Goal: Task Accomplishment & Management: Complete application form

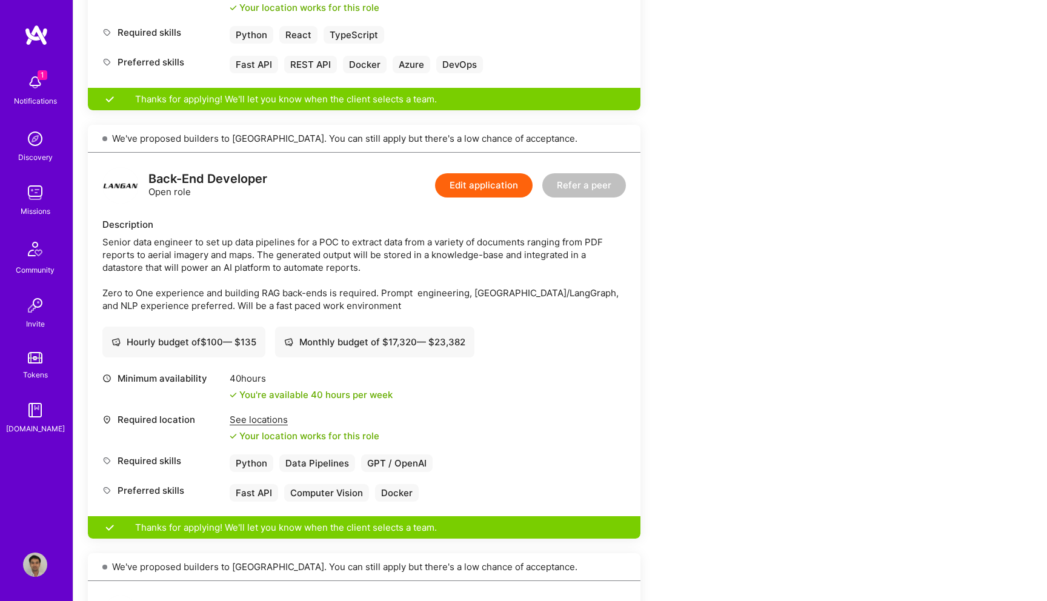
scroll to position [571, 0]
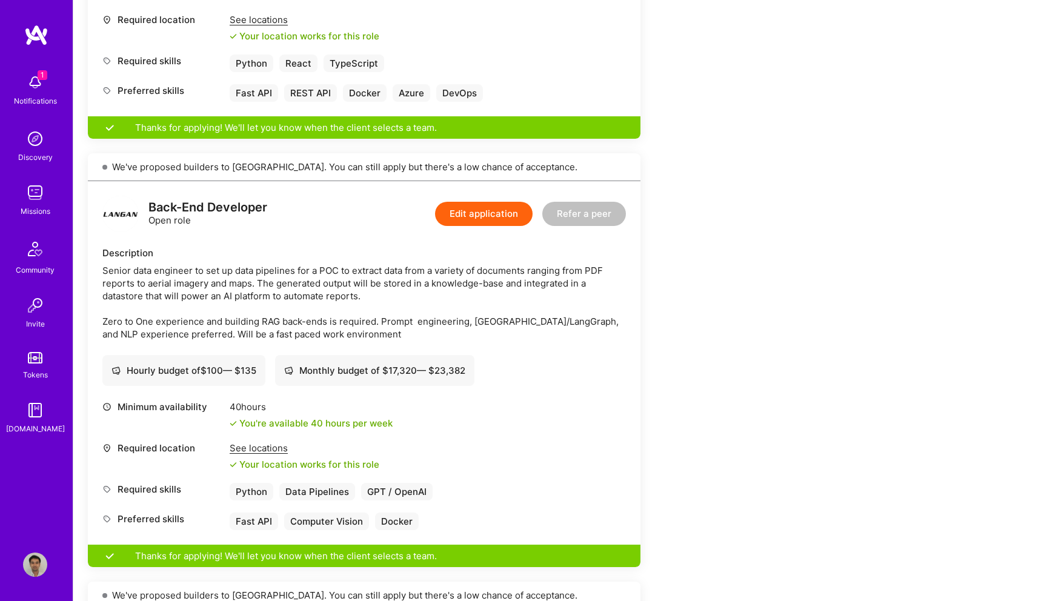
click at [321, 318] on div "Senior data engineer to set up data pipelines for a POC to extract data from a …" at bounding box center [363, 302] width 523 height 76
click at [460, 211] on button "Edit application" at bounding box center [484, 214] width 98 height 24
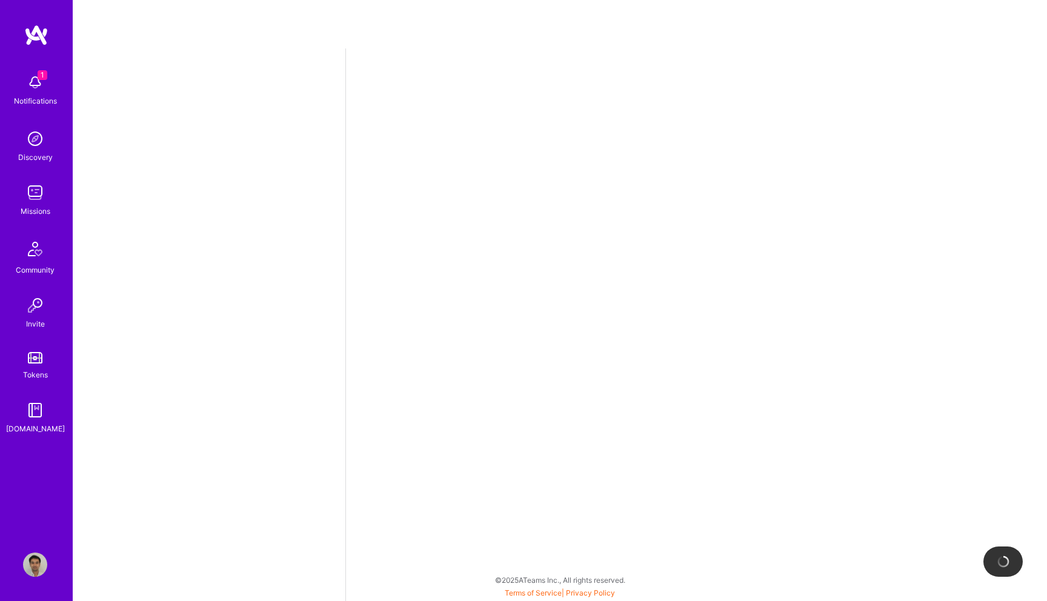
select select "US"
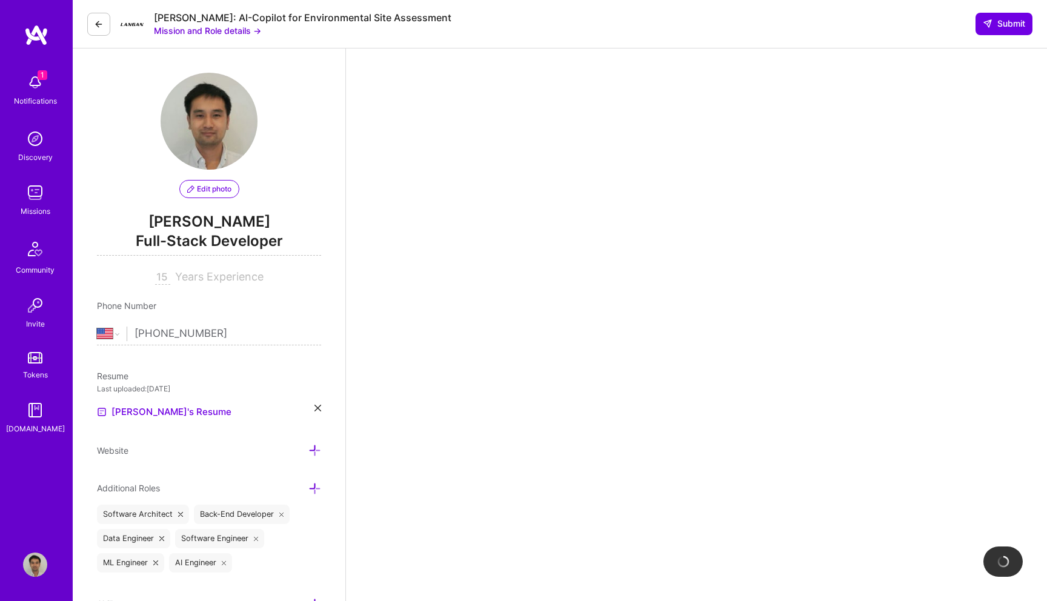
click at [36, 92] on img at bounding box center [35, 82] width 24 height 24
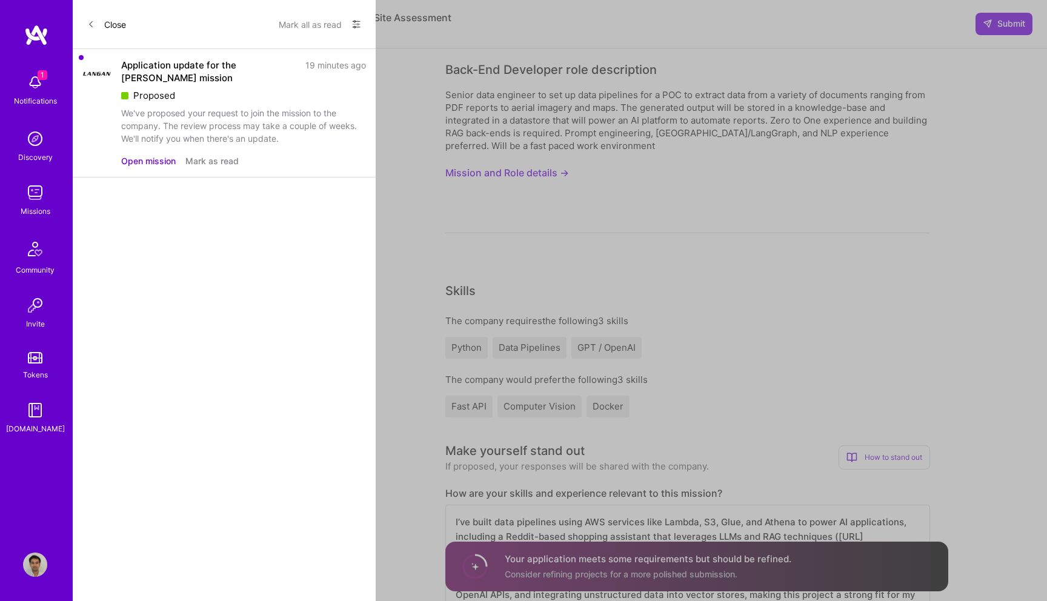
click at [36, 92] on div "1 Notifications Discovery Missions Community Invite Tokens A.Guide" at bounding box center [36, 251] width 73 height 367
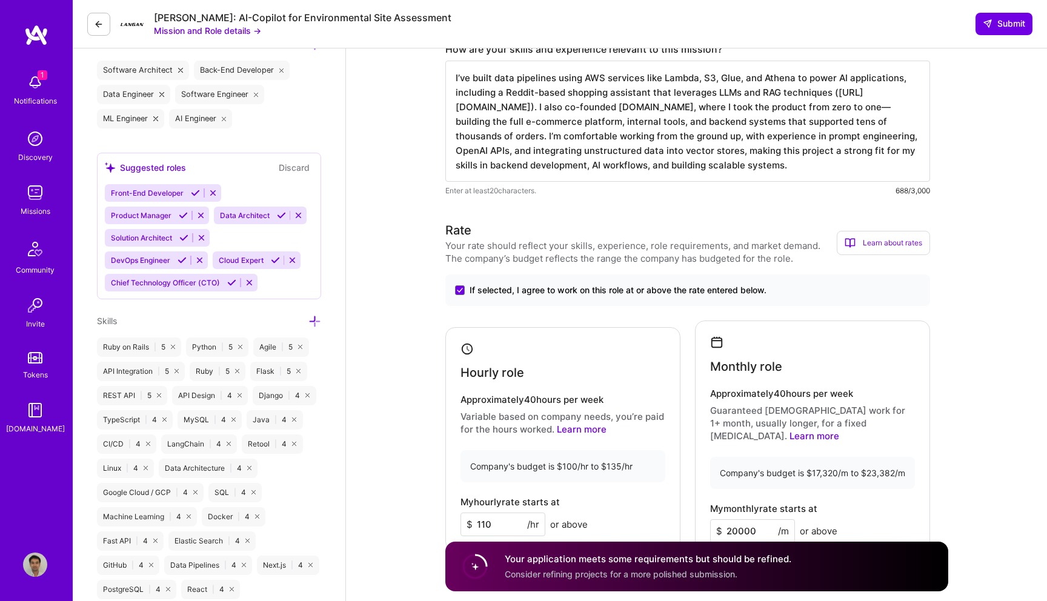
scroll to position [362, 0]
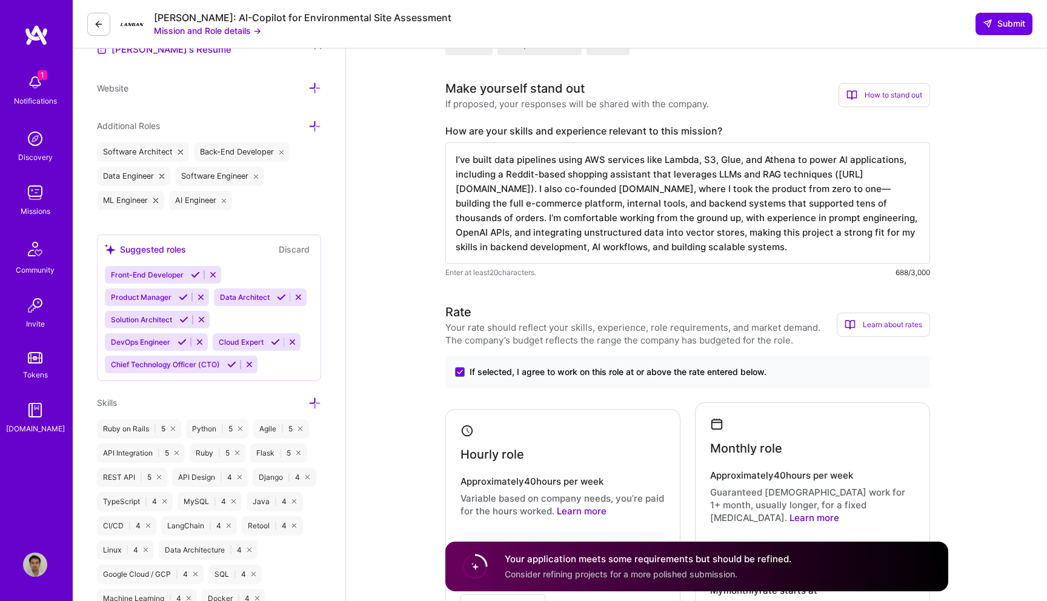
drag, startPoint x: 568, startPoint y: 189, endPoint x: 829, endPoint y: 175, distance: 260.8
click at [829, 175] on textarea "I’ve built data pipelines using AWS services like Lambda, S3, Glue, and Athena …" at bounding box center [687, 202] width 485 height 121
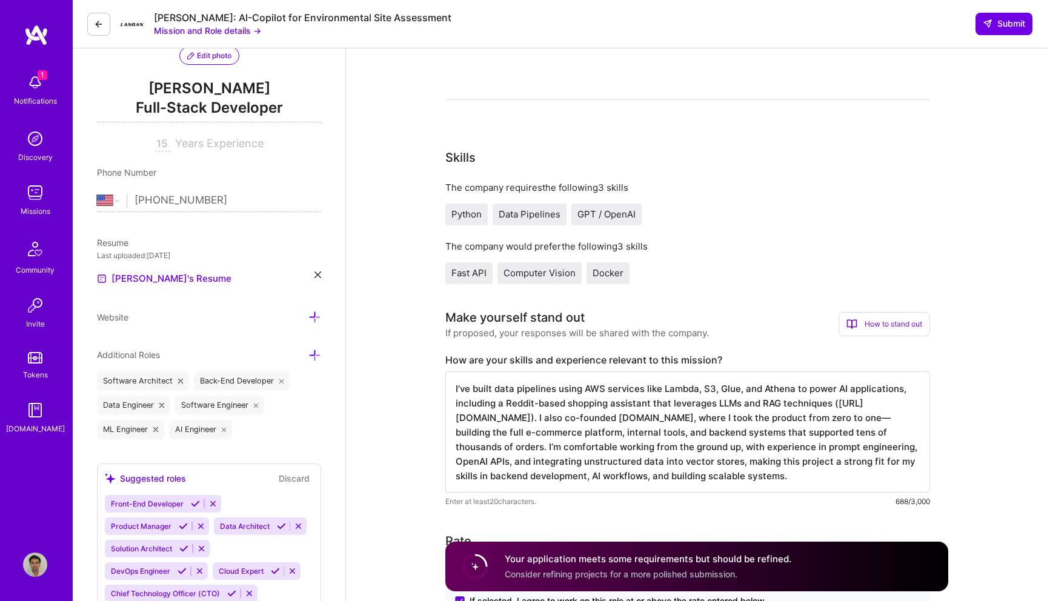
scroll to position [126, 0]
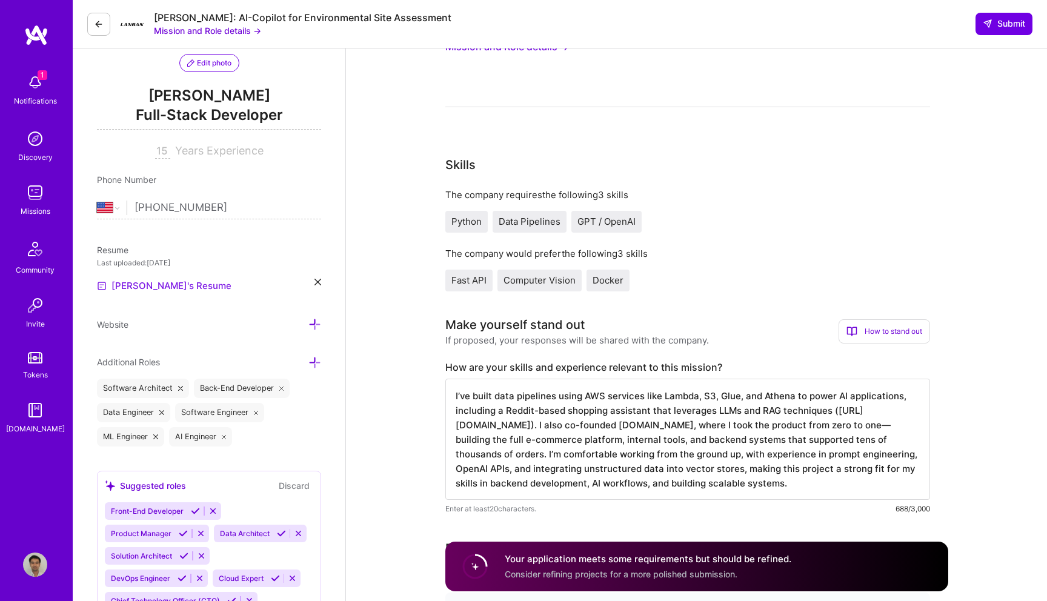
click at [137, 287] on link "Kevin's Resume" at bounding box center [164, 286] width 134 height 15
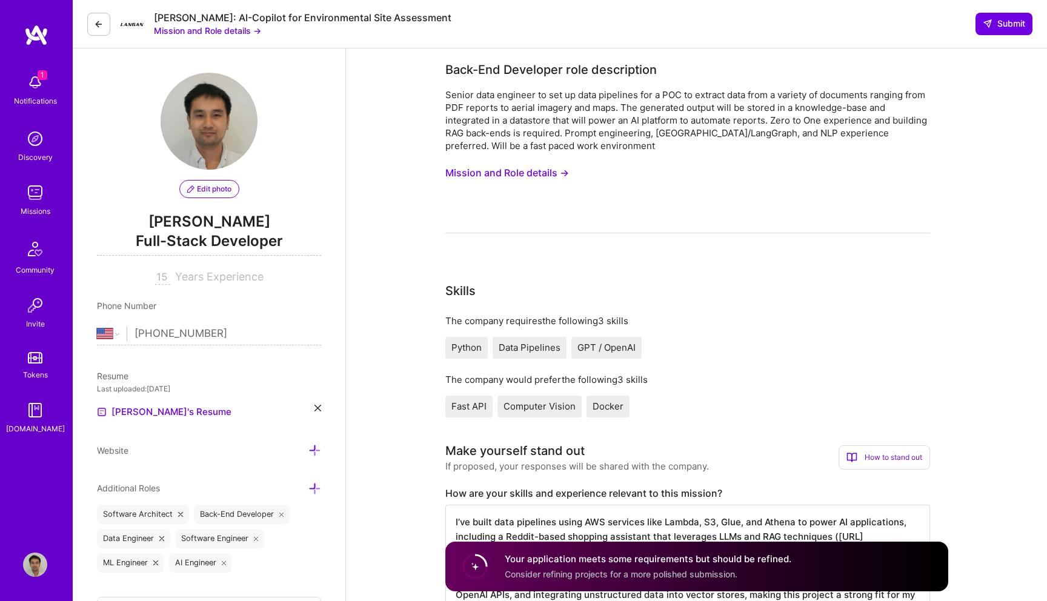
click at [222, 22] on div "Langan: AI-Copilot for Environmental Site Assessment" at bounding box center [302, 18] width 297 height 13
click at [236, 28] on button "Mission and Role details →" at bounding box center [207, 30] width 107 height 13
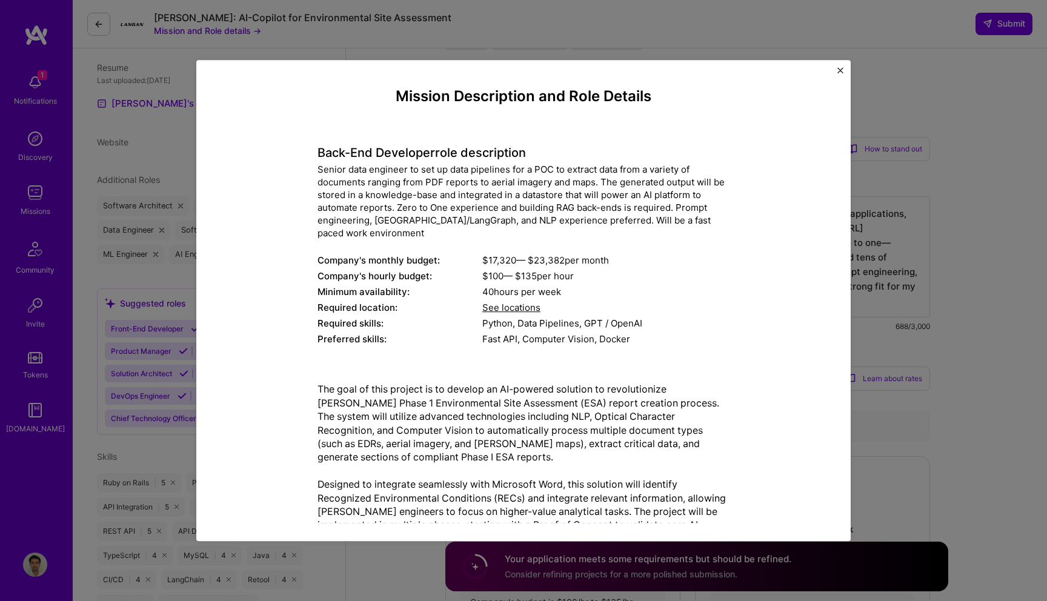
click at [518, 311] on span "See locations" at bounding box center [511, 308] width 58 height 12
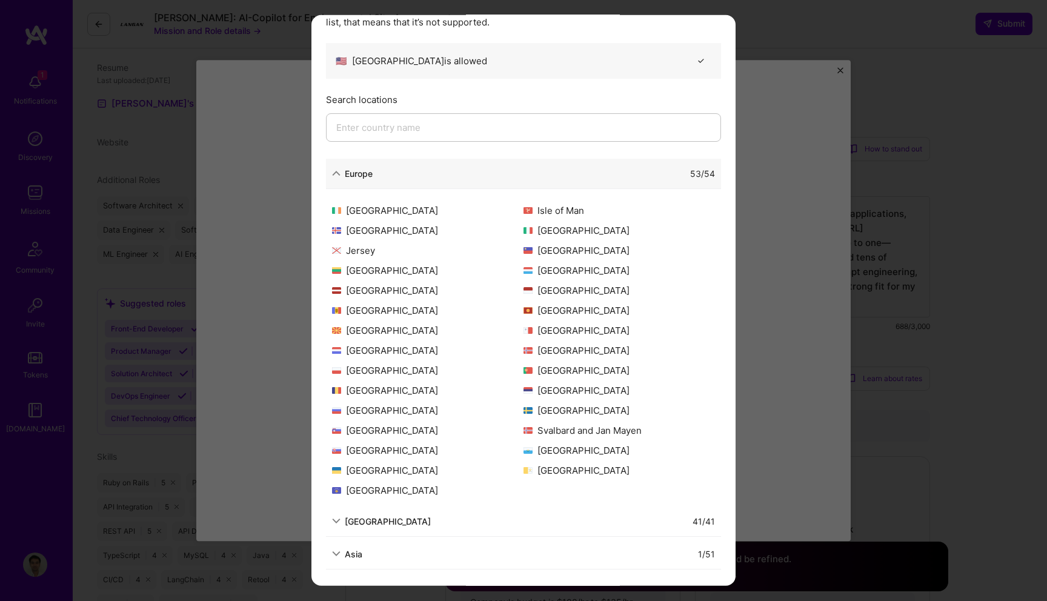
scroll to position [311, 0]
click at [422, 547] on div "1 / 51" at bounding box center [538, 553] width 352 height 13
click at [373, 555] on div "1 / 51" at bounding box center [538, 553] width 352 height 13
click at [356, 555] on div "Asia" at bounding box center [354, 553] width 18 height 13
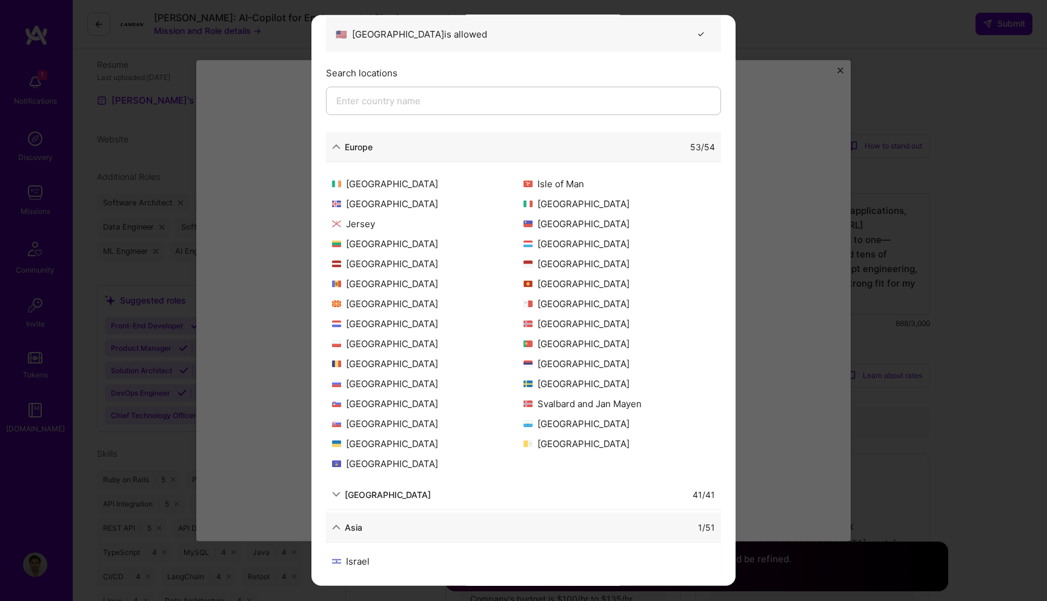
scroll to position [82, 0]
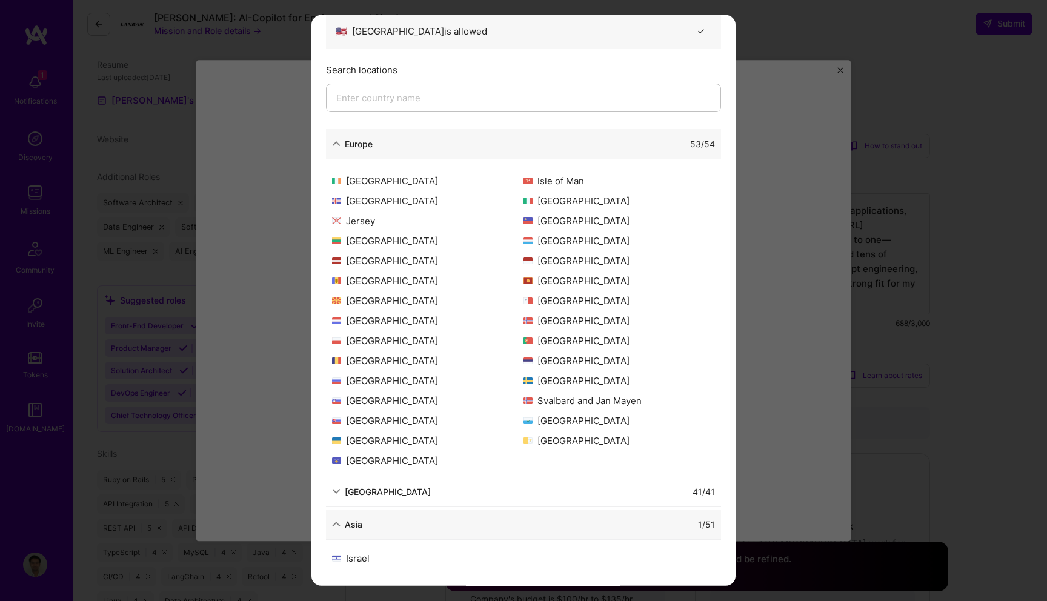
click at [562, 342] on div "Portugal" at bounding box center [618, 340] width 191 height 13
click at [562, 335] on div "Portugal" at bounding box center [618, 340] width 191 height 13
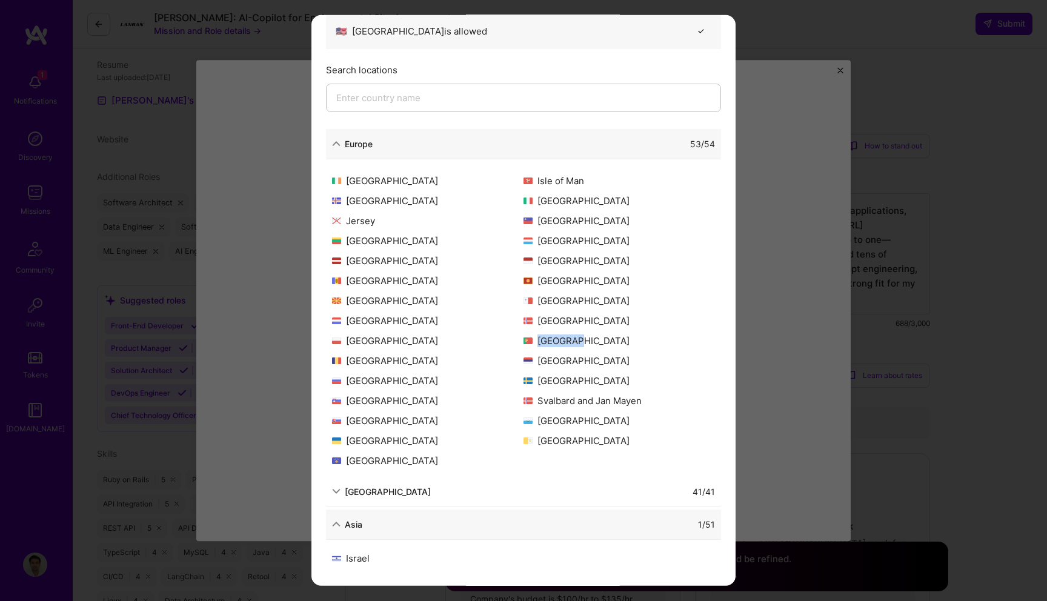
click at [562, 335] on div "Portugal" at bounding box center [618, 340] width 191 height 13
click at [454, 488] on div "41 / 41" at bounding box center [573, 491] width 284 height 13
click at [394, 488] on div "North America" at bounding box center [388, 491] width 86 height 13
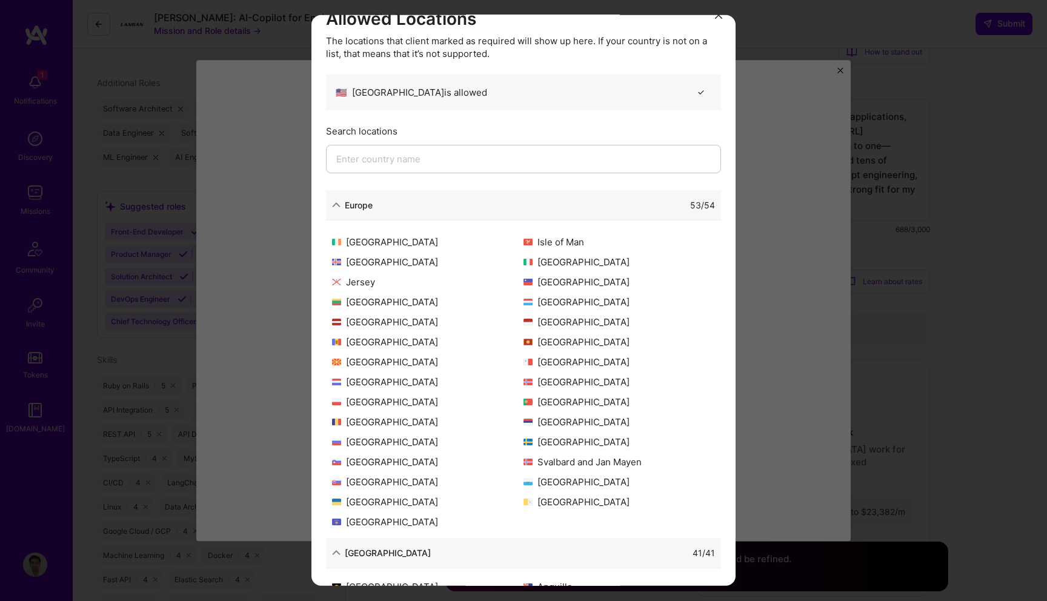
scroll to position [0, 0]
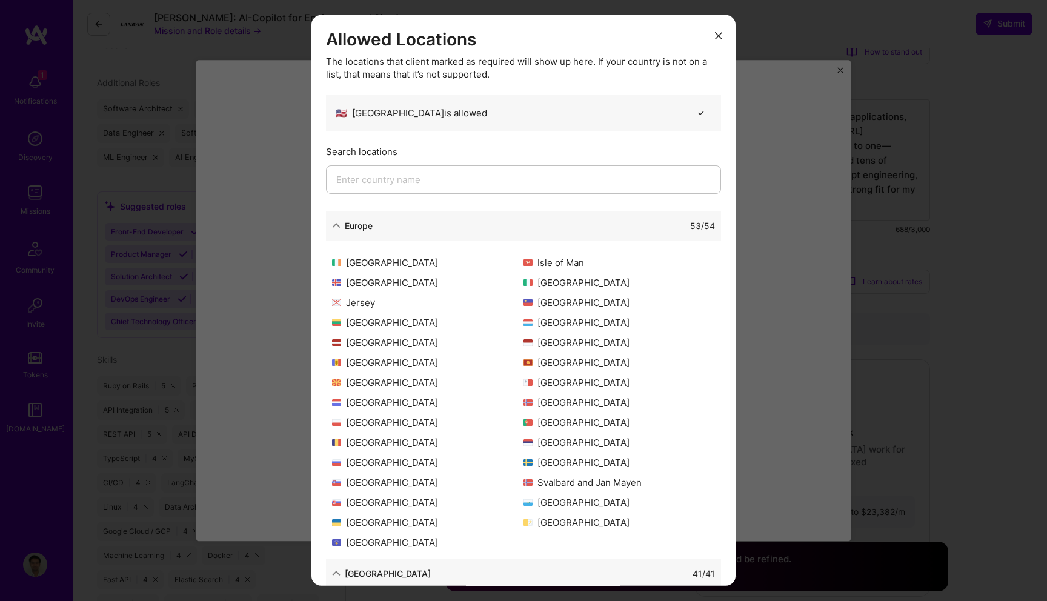
click at [429, 217] on div "Europe 53 / 54" at bounding box center [523, 225] width 395 height 30
click at [336, 223] on icon "modal" at bounding box center [336, 225] width 8 height 8
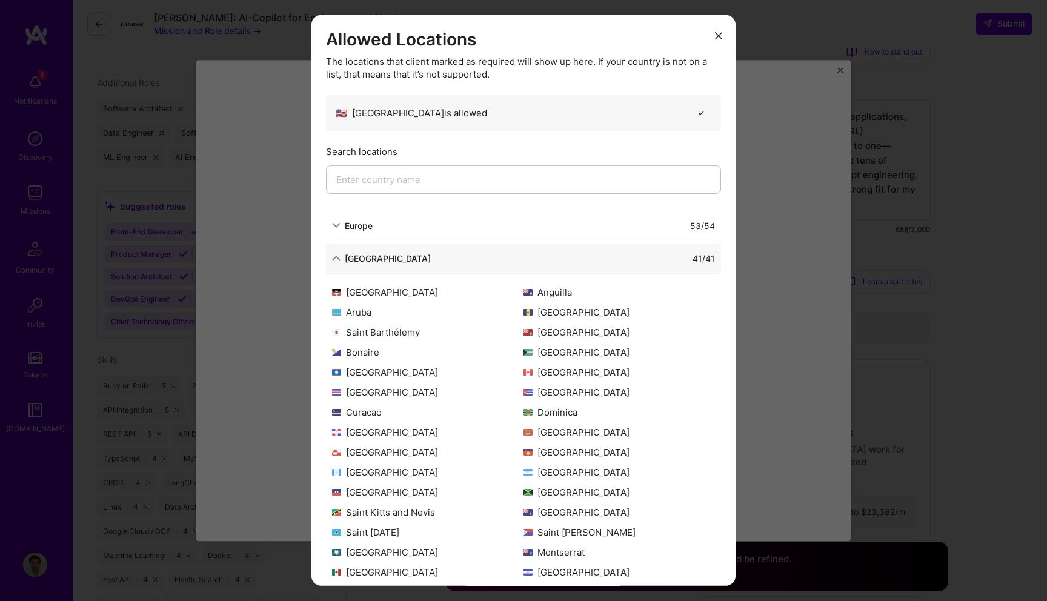
click at [659, 103] on div "🇺🇸 United States is allowed" at bounding box center [523, 112] width 395 height 36
click at [718, 38] on icon "modal" at bounding box center [718, 35] width 7 height 7
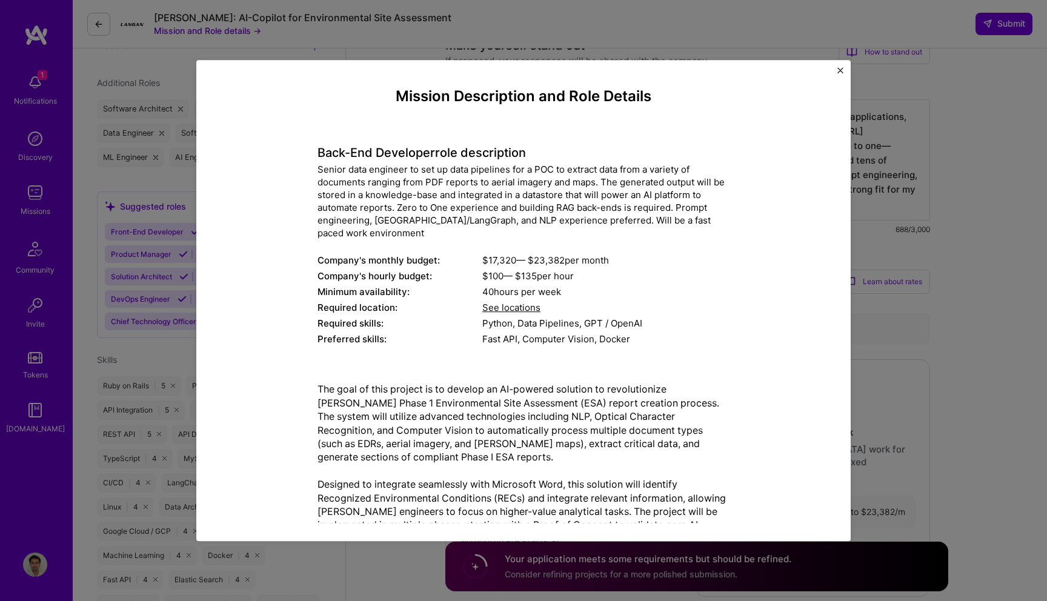
click at [495, 42] on div "Mission Description and Role Details Back-End Developer role description Senior…" at bounding box center [523, 300] width 1047 height 601
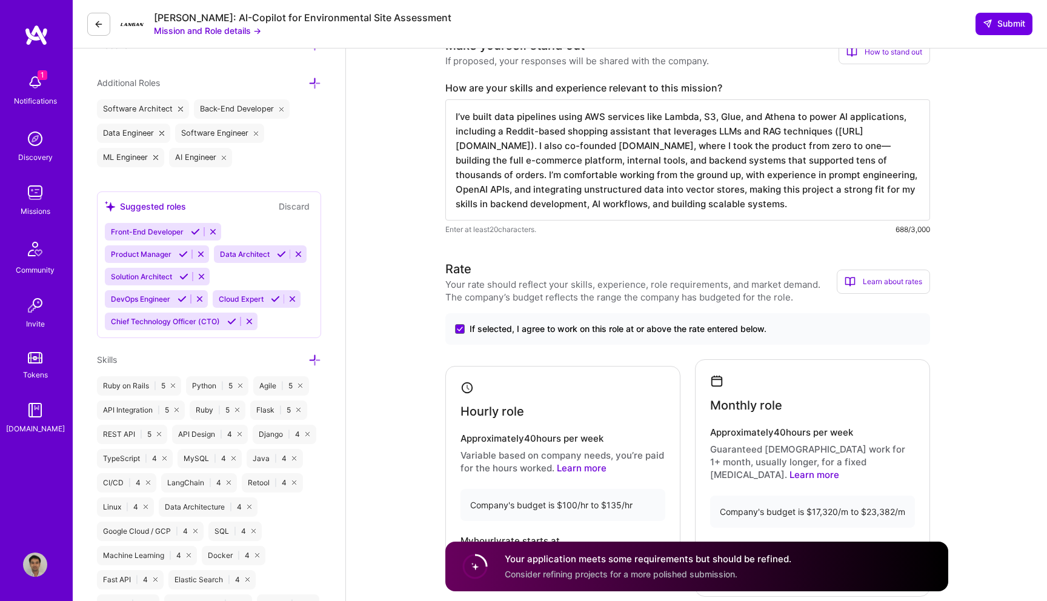
click at [55, 94] on div "1 Notifications" at bounding box center [35, 89] width 75 height 42
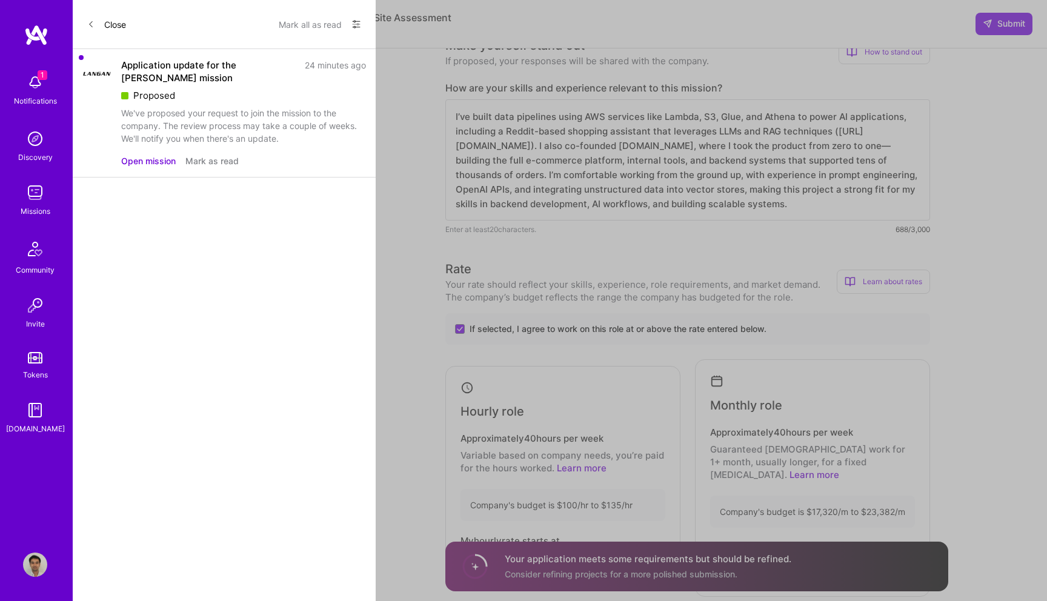
click at [326, 21] on button "Mark all as read" at bounding box center [310, 24] width 63 height 19
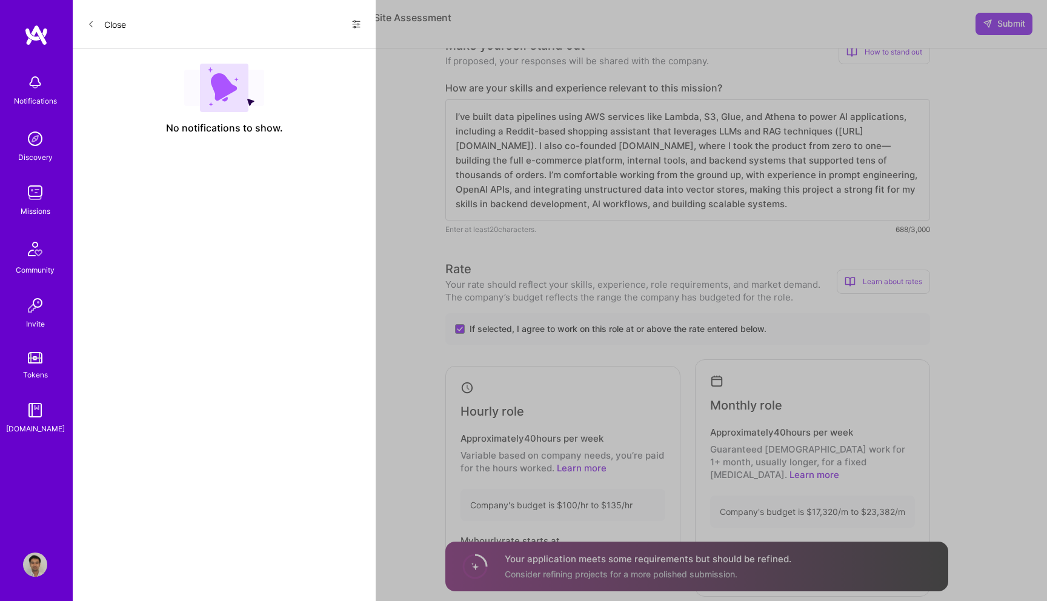
click at [352, 25] on icon at bounding box center [356, 24] width 10 height 10
click at [319, 49] on div "Show all notifications" at bounding box center [283, 50] width 156 height 24
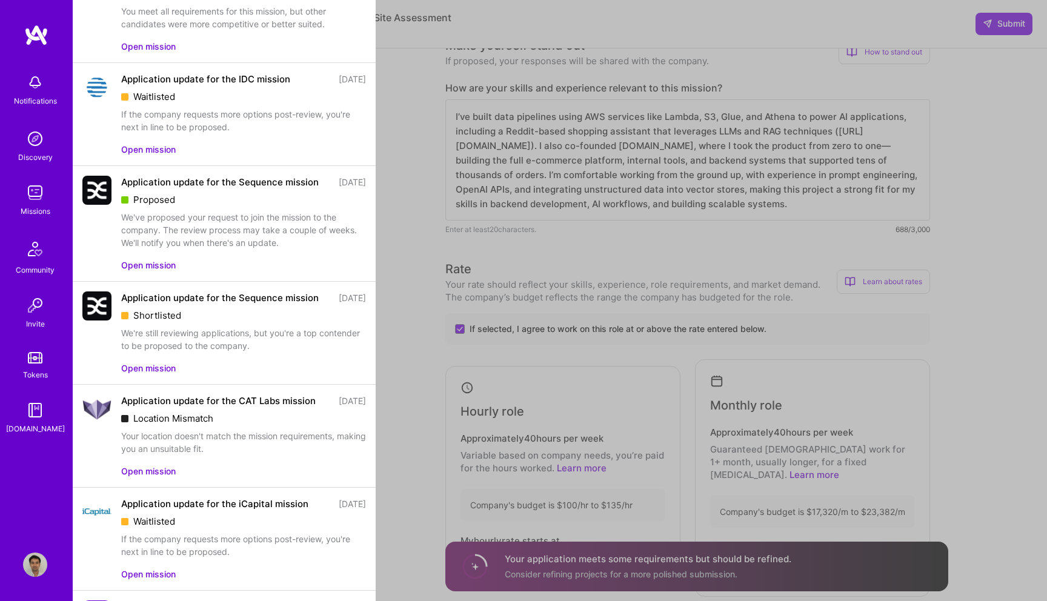
scroll to position [1928, 0]
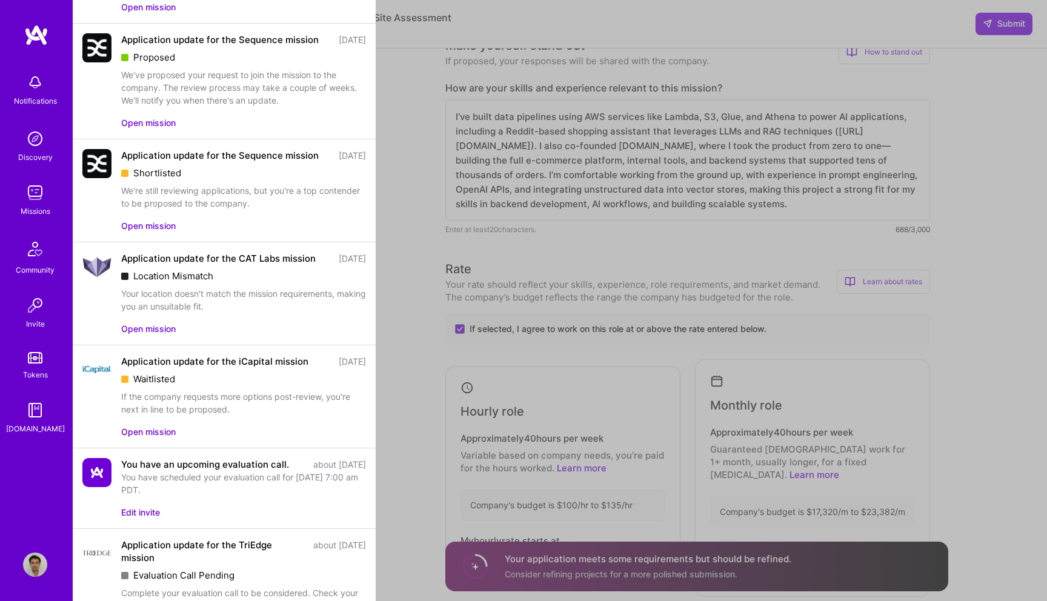
click at [144, 129] on button "Open mission" at bounding box center [148, 122] width 55 height 13
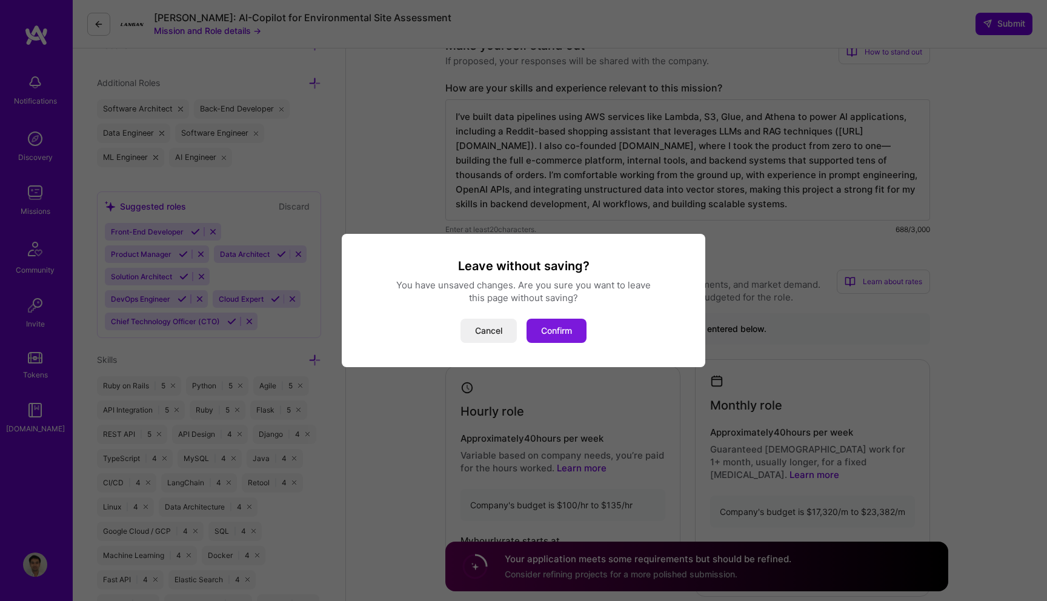
click at [563, 326] on button "Confirm" at bounding box center [556, 331] width 60 height 24
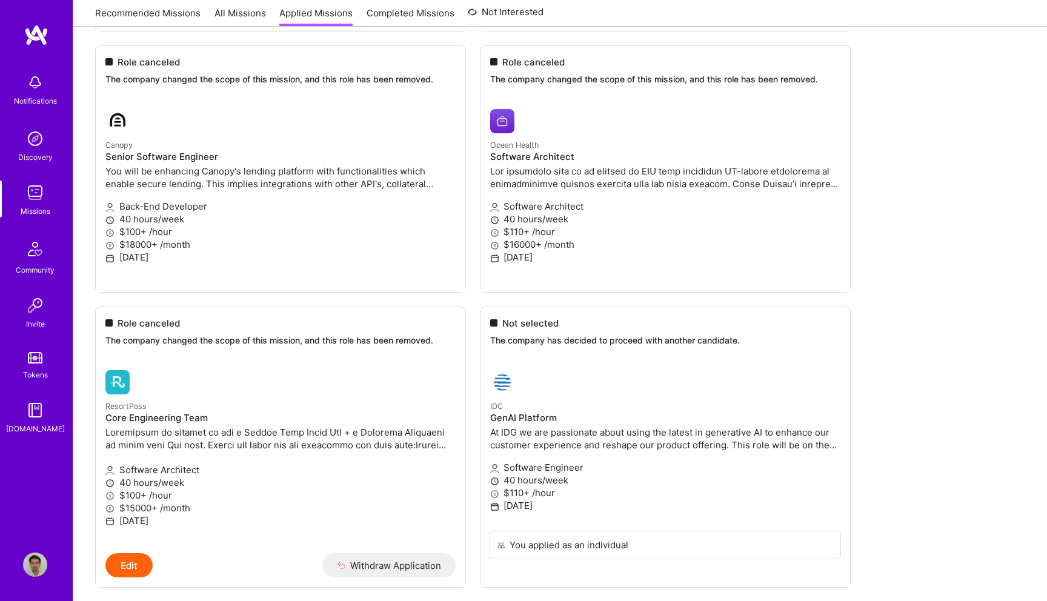
scroll to position [3224, 0]
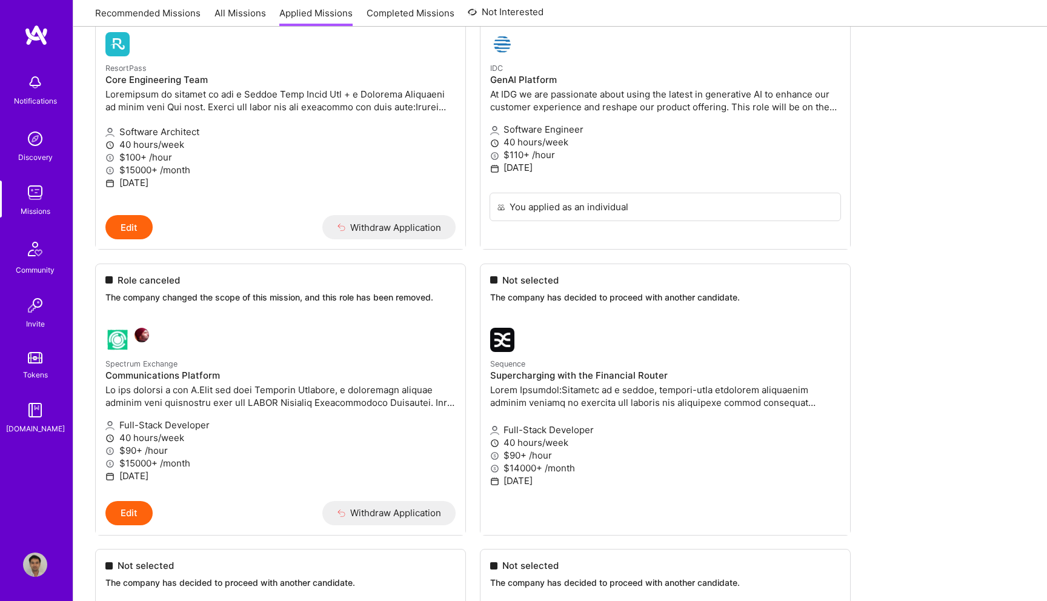
click at [33, 80] on img at bounding box center [35, 82] width 24 height 24
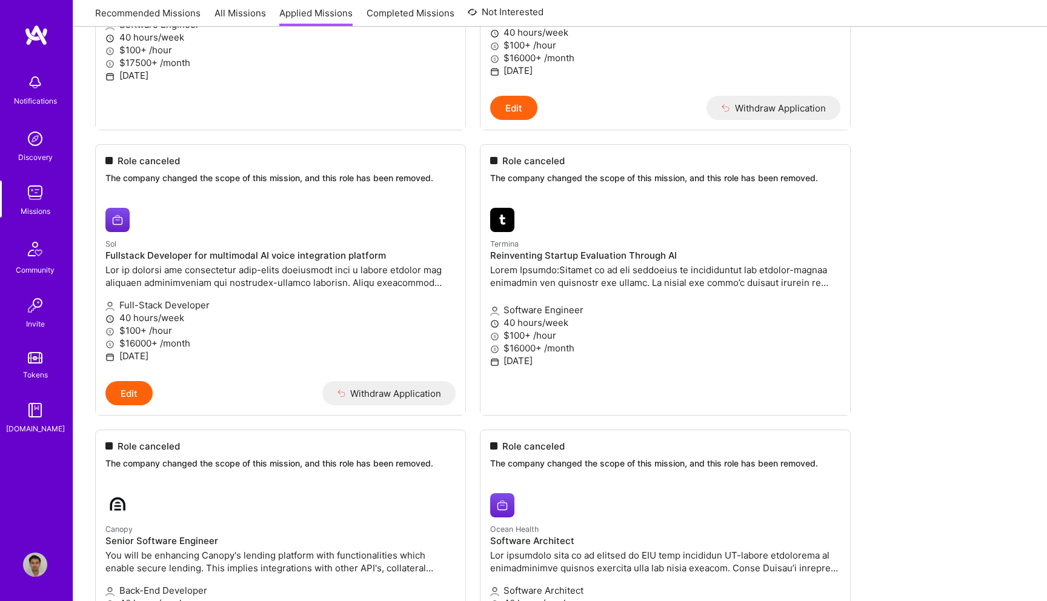
scroll to position [2041, 0]
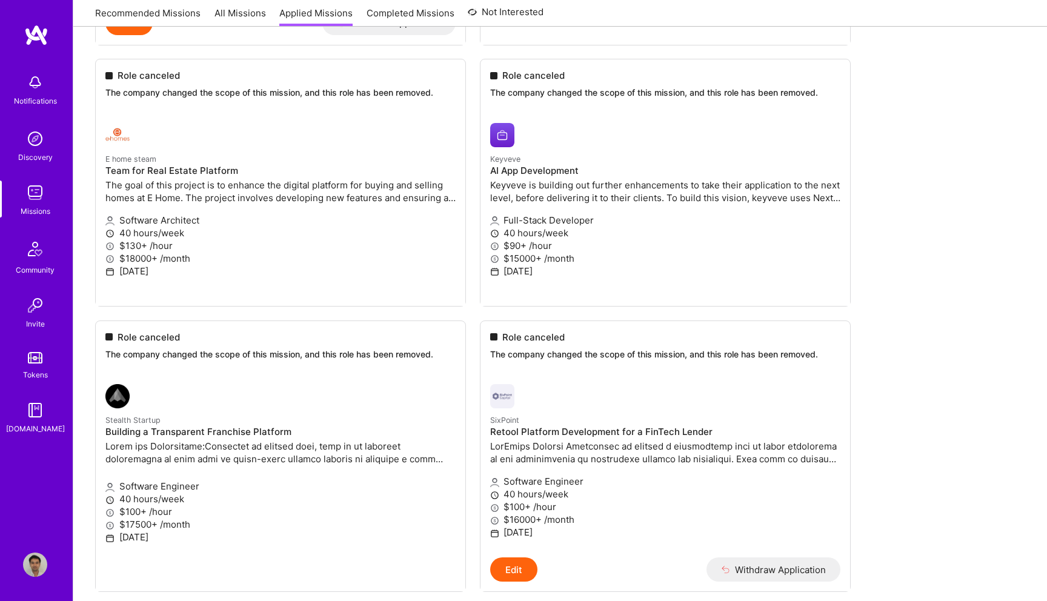
click at [39, 88] on img at bounding box center [35, 82] width 24 height 24
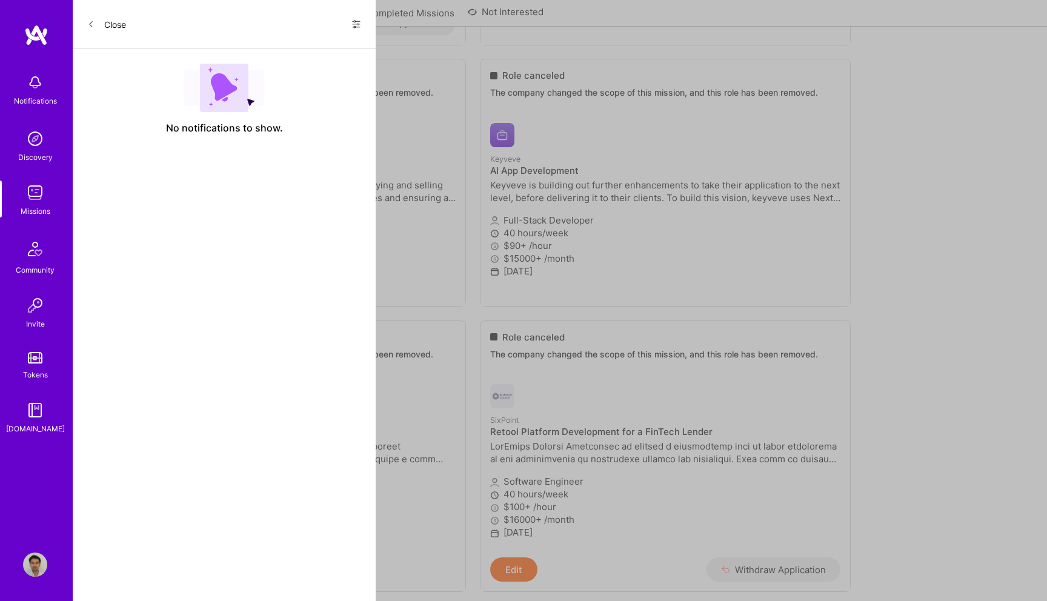
click at [361, 22] on div "Close Show all notifications Show unread notifications only" at bounding box center [224, 24] width 303 height 49
click at [351, 24] on icon at bounding box center [356, 24] width 10 height 10
click at [314, 61] on div "Show all notifications" at bounding box center [283, 50] width 156 height 24
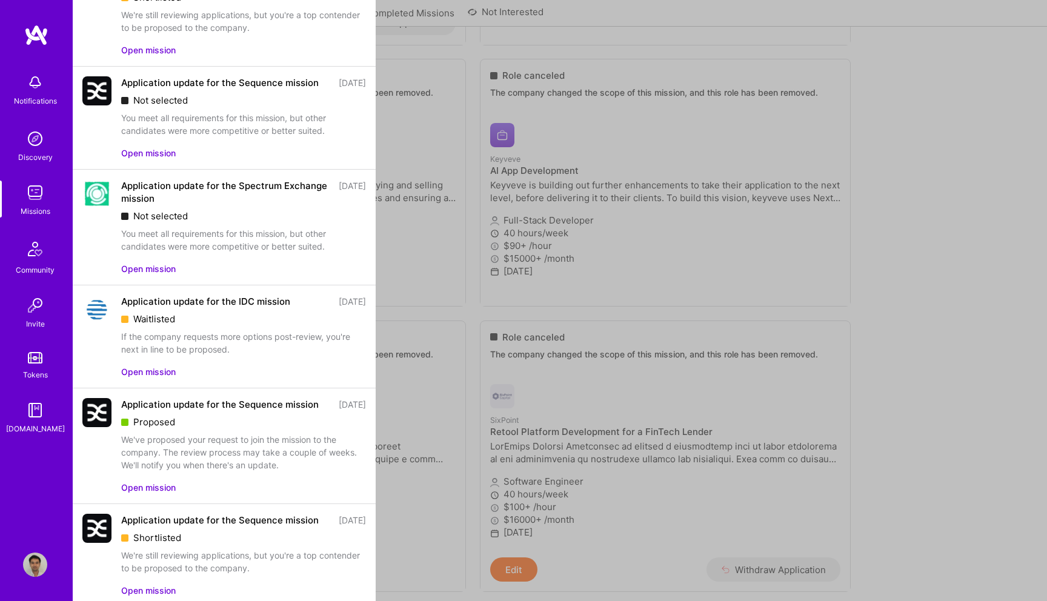
scroll to position [1566, 0]
click at [486, 300] on div "Notifications Discovery Missions Community Invite Tokens A.Guide Profile Close …" at bounding box center [523, 290] width 1047 height 4663
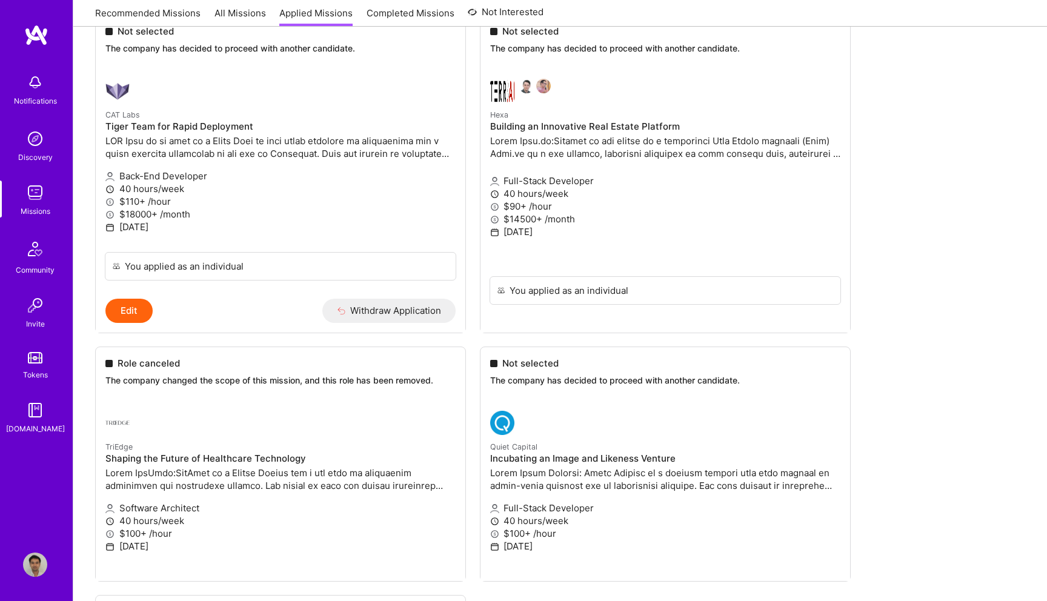
scroll to position [3287, 0]
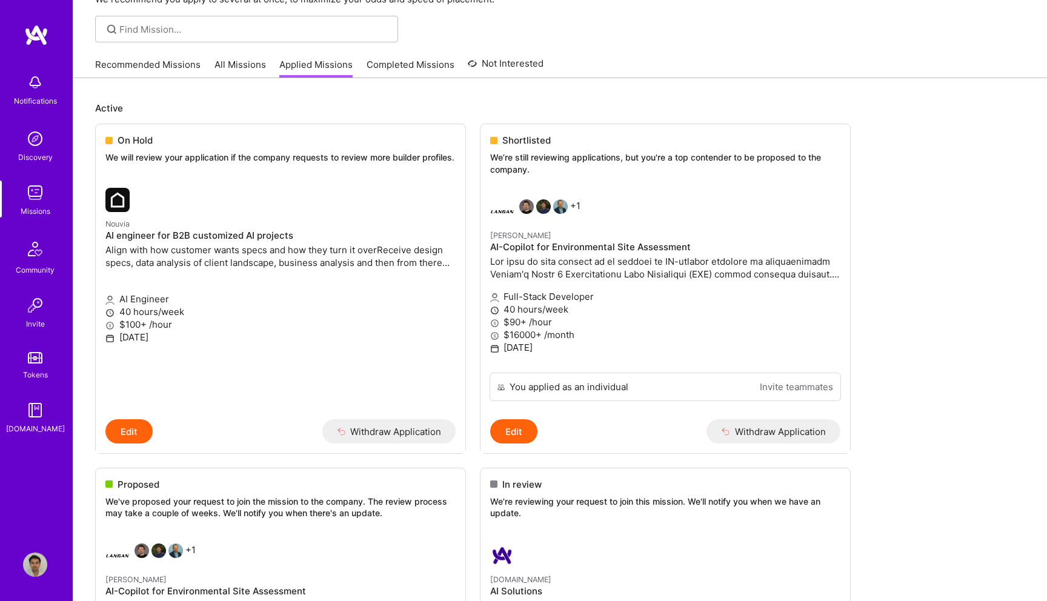
scroll to position [76, 0]
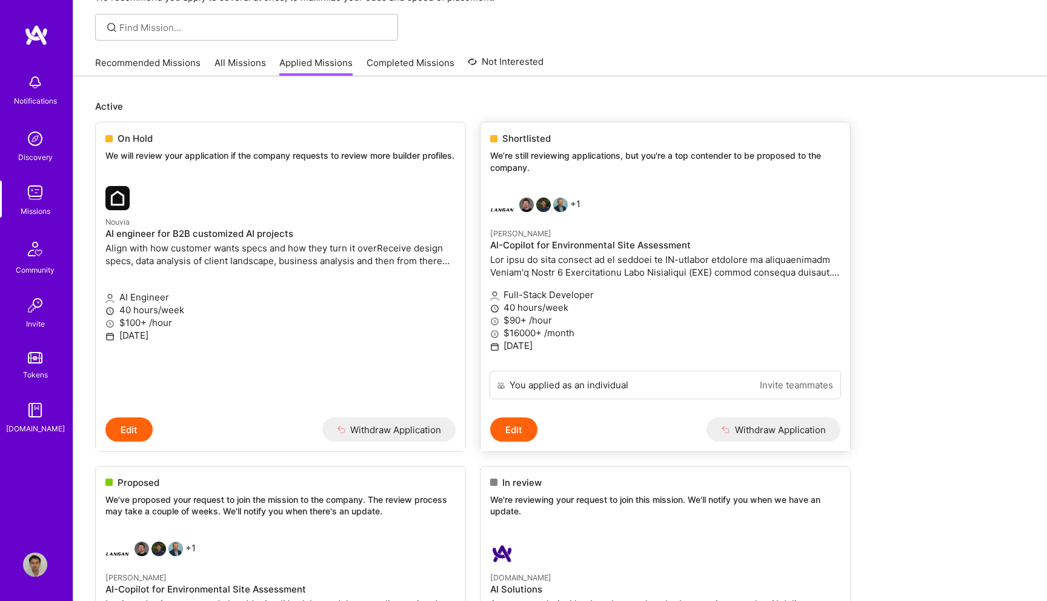
click at [681, 182] on div "Shortlisted We’re still reviewing applications, but you're a top contender to b…" at bounding box center [664, 154] width 369 height 65
click at [648, 248] on h4 "AI-Copilot for Environmental Site Assessment" at bounding box center [665, 245] width 350 height 11
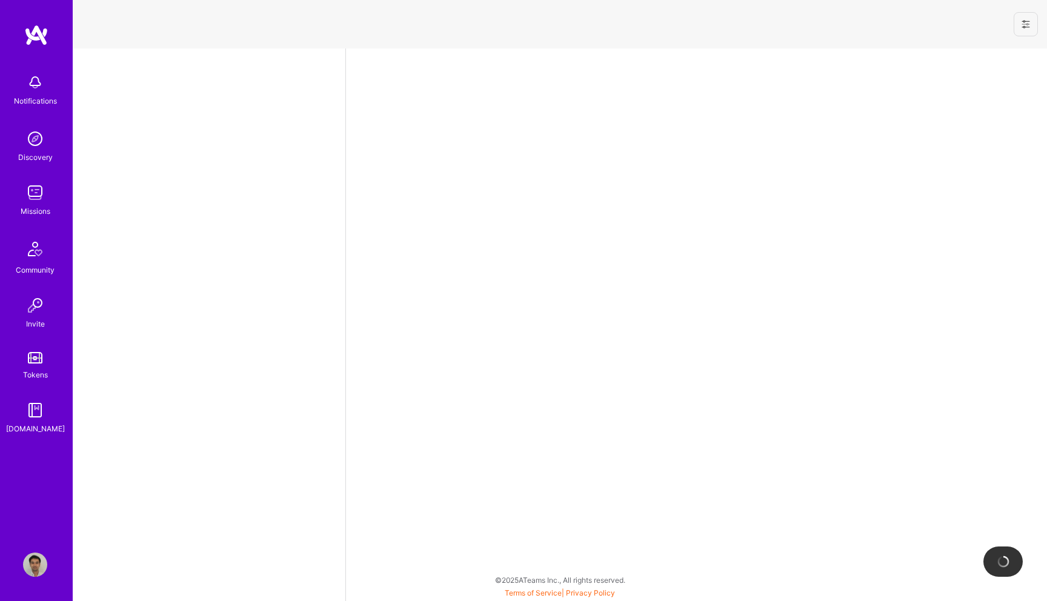
select select "US"
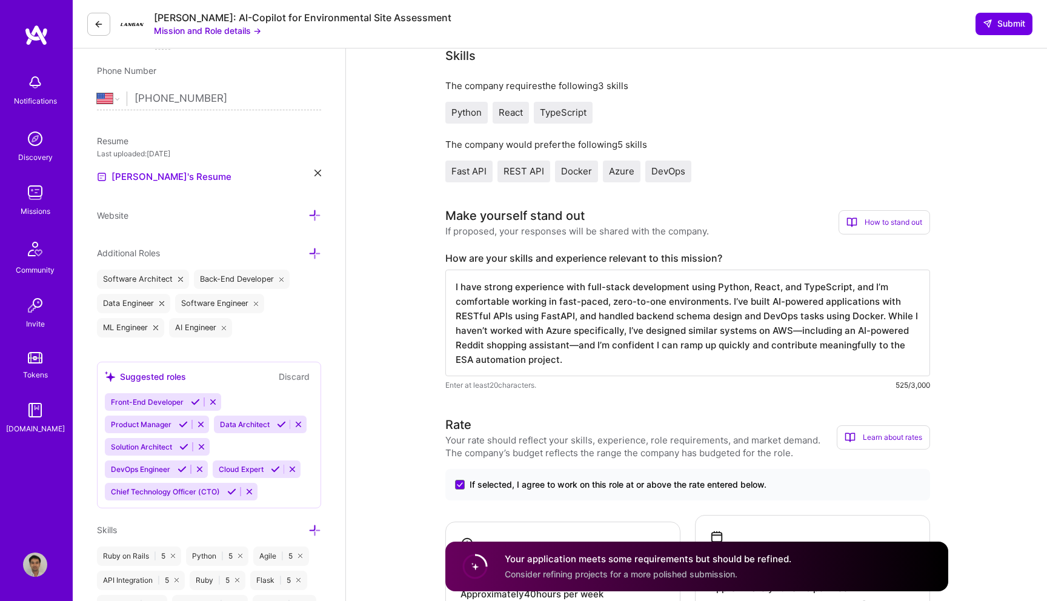
scroll to position [346, 0]
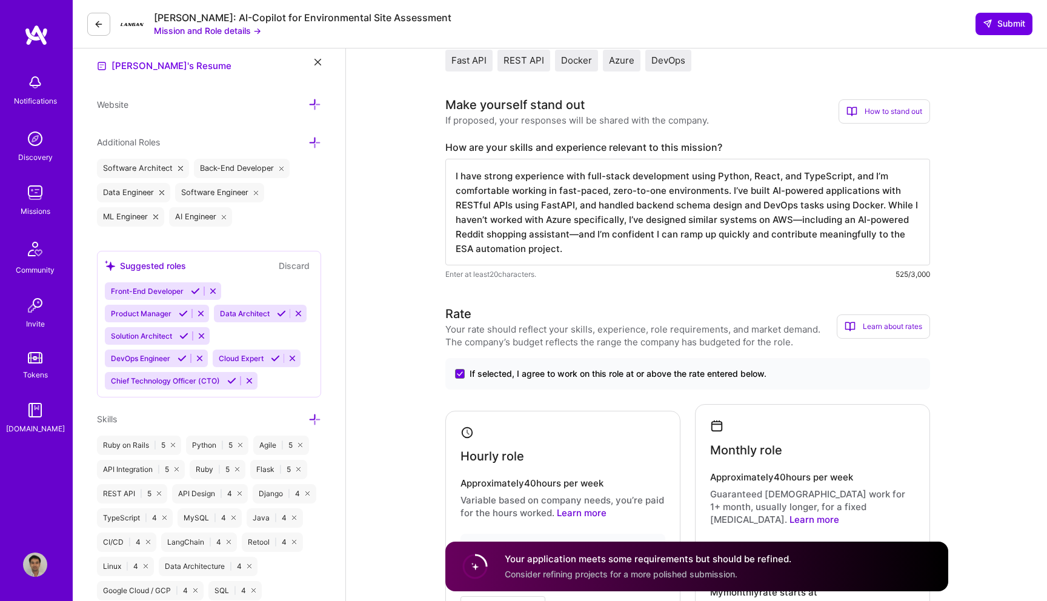
click at [564, 237] on textarea "I have strong experience with full-stack development using Python, React, and T…" at bounding box center [687, 212] width 485 height 107
paste textarea "https://reddit-shopping-app.netlify.app/"
click at [571, 236] on textarea "I have strong experience with full-stack development using Python, React, and T…" at bounding box center [687, 212] width 485 height 107
click at [759, 232] on textarea "I have strong experience with full-stack development using Python, React, and T…" at bounding box center [687, 212] width 485 height 107
type textarea "I have strong experience with full-stack development using Python, React, and T…"
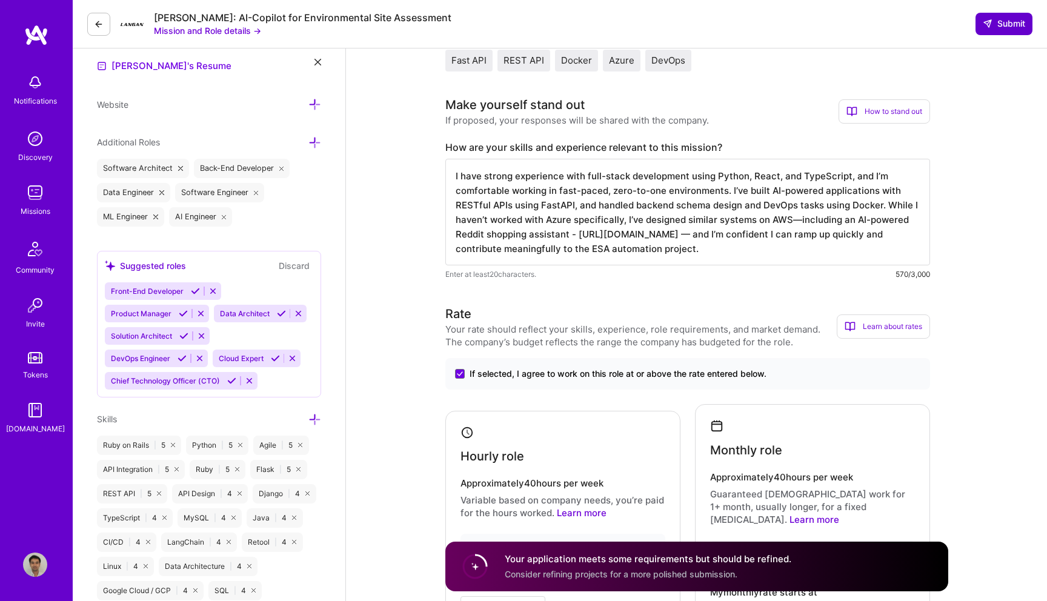
click at [1015, 23] on span "Submit" at bounding box center [1003, 24] width 42 height 12
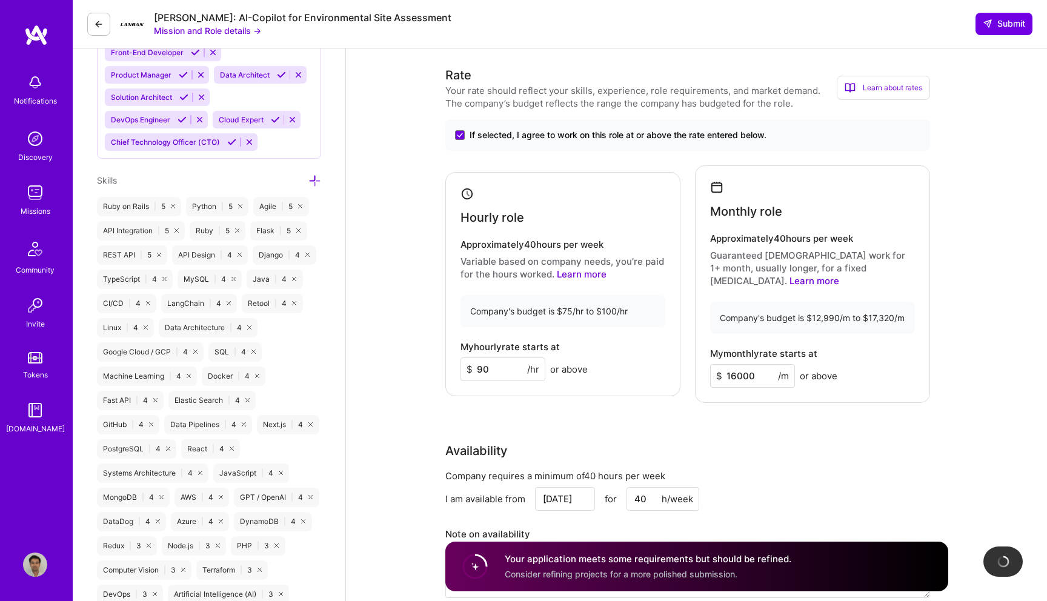
scroll to position [710, 0]
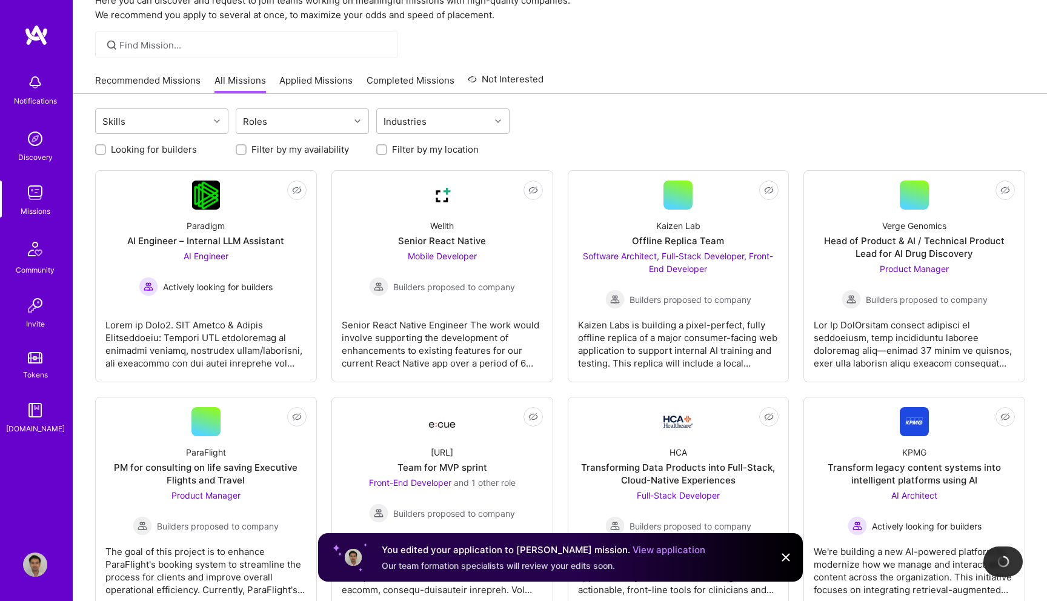
scroll to position [61, 0]
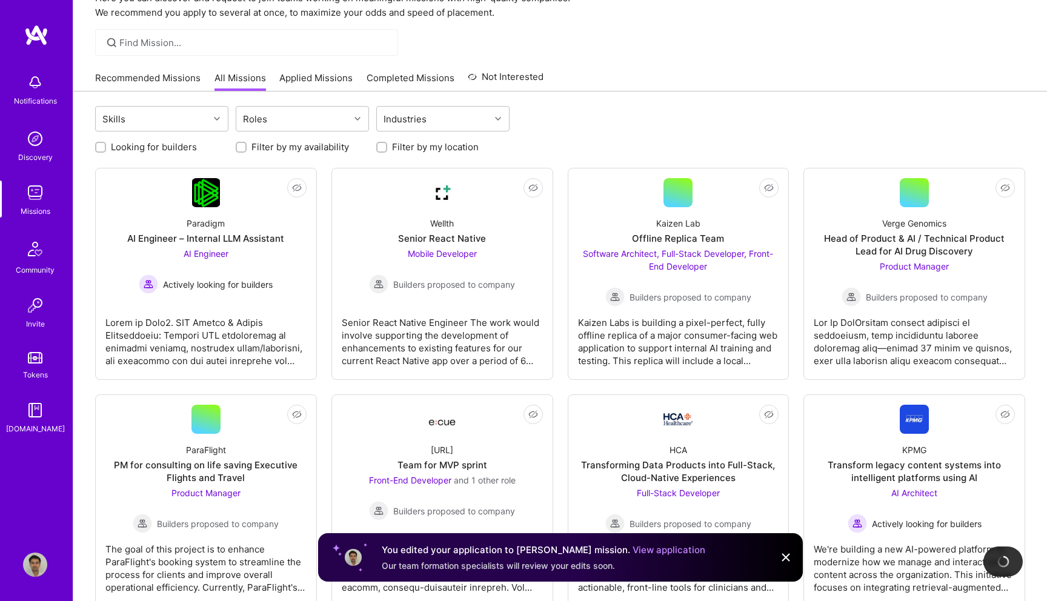
click at [37, 87] on img at bounding box center [35, 82] width 24 height 24
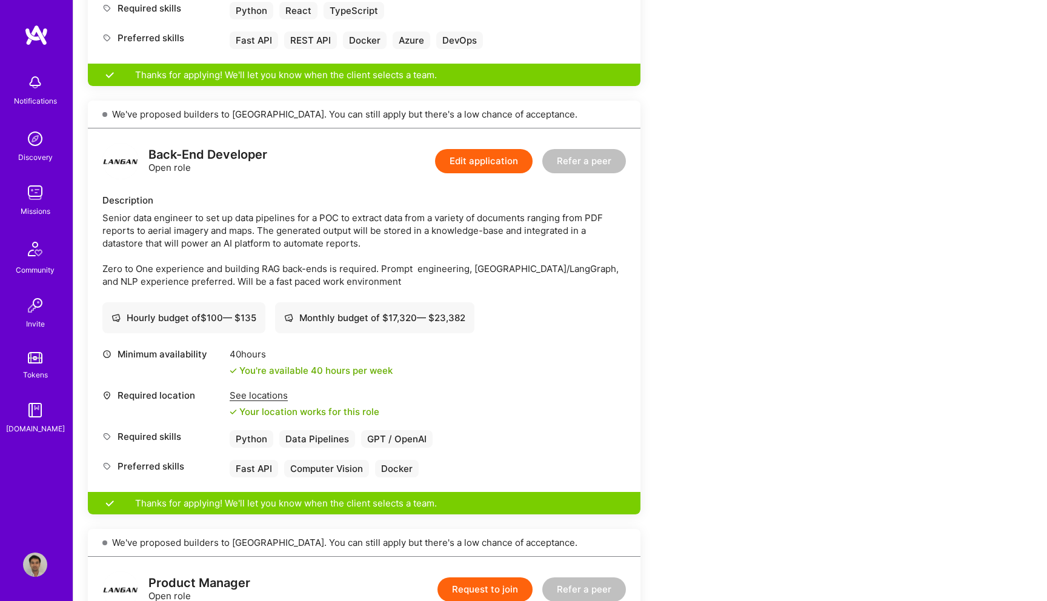
scroll to position [575, 0]
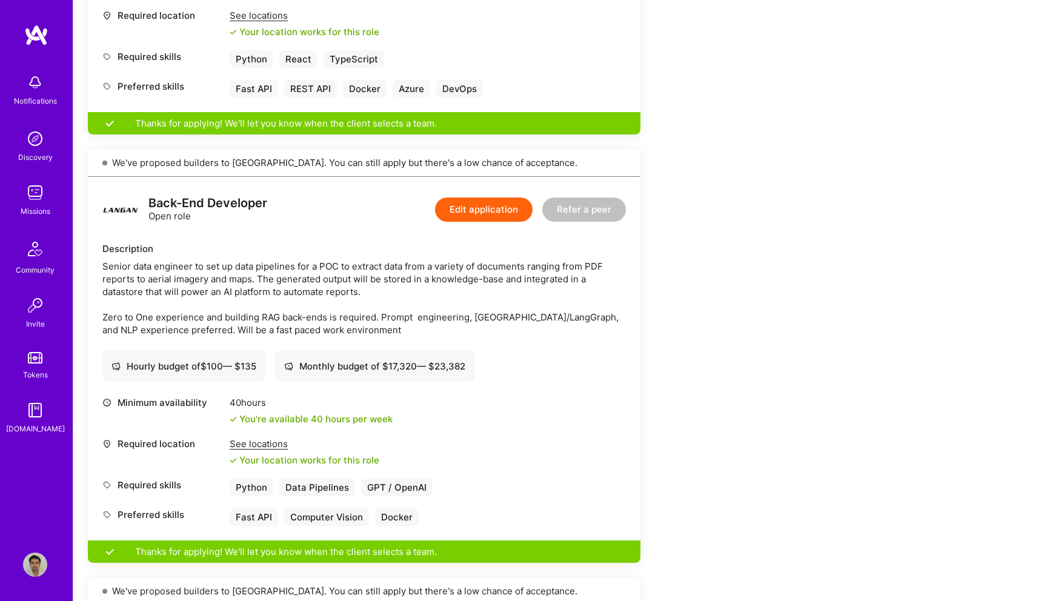
click at [207, 203] on div "Back-End Developer" at bounding box center [207, 203] width 119 height 13
click at [114, 217] on img at bounding box center [120, 209] width 36 height 36
click at [119, 192] on img at bounding box center [120, 209] width 36 height 36
click at [173, 211] on div "Back-End Developer Open role" at bounding box center [207, 209] width 119 height 25
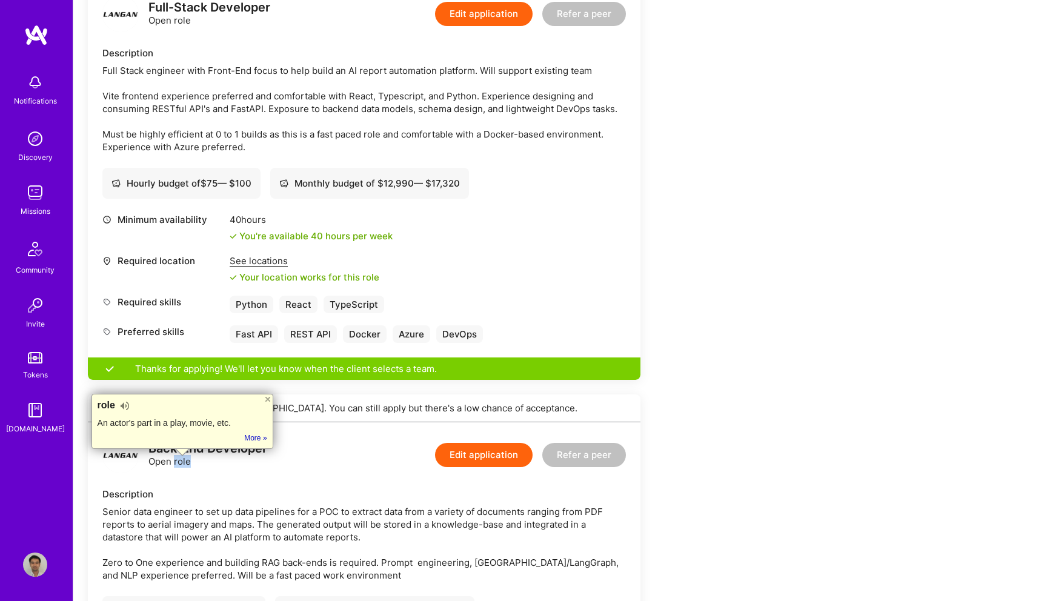
scroll to position [0, 0]
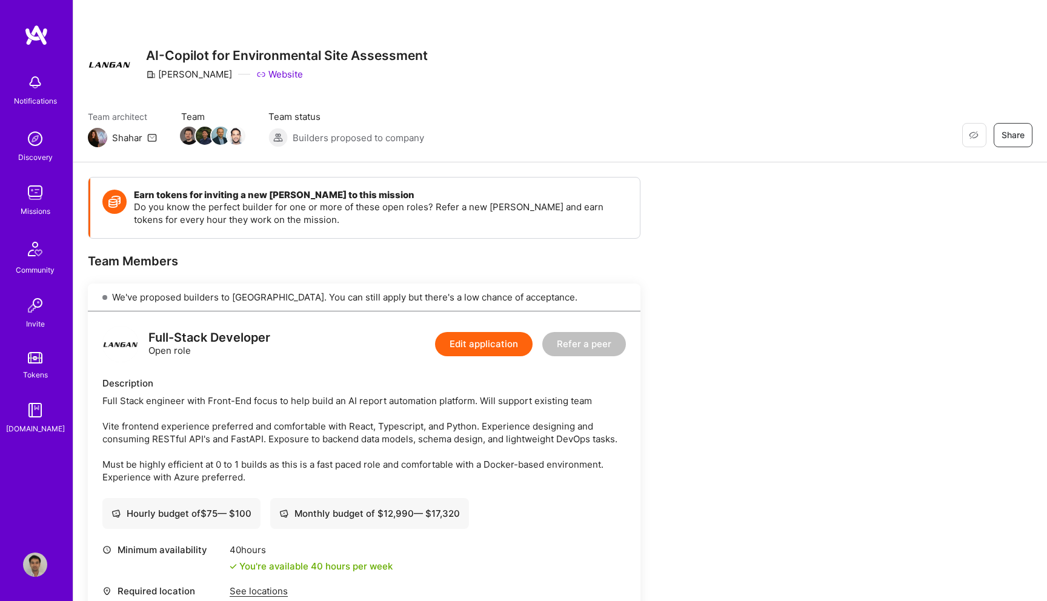
click at [256, 69] on link "Website" at bounding box center [279, 74] width 47 height 13
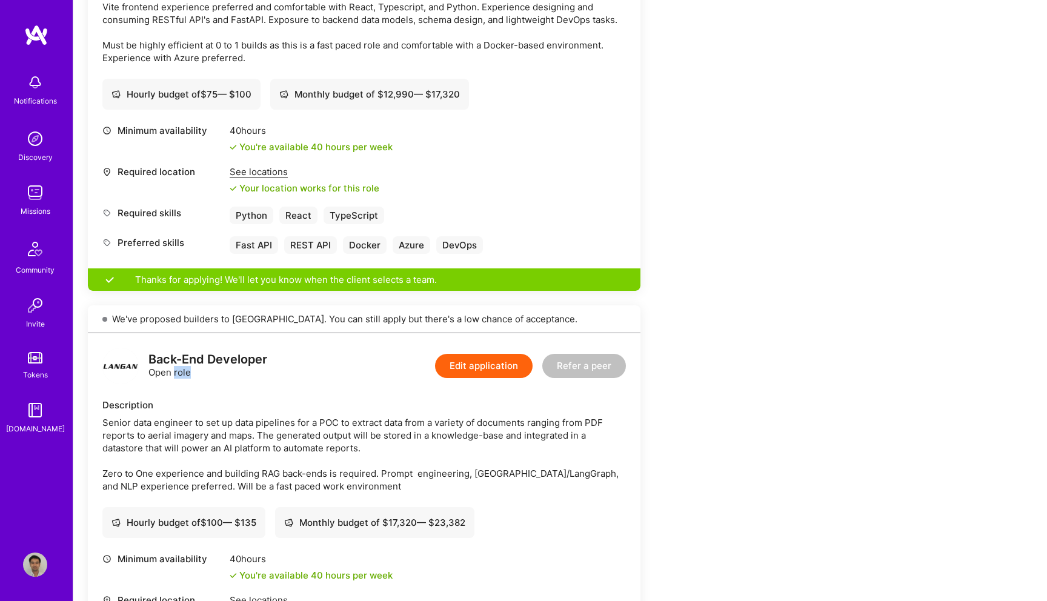
scroll to position [525, 0]
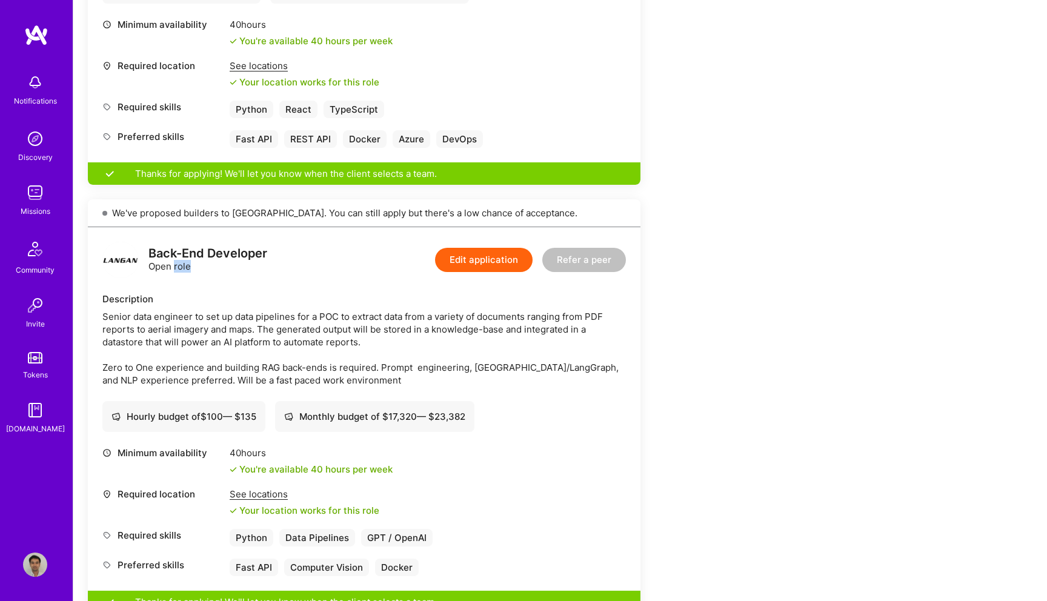
click at [225, 254] on div "Back-End Developer" at bounding box center [207, 253] width 119 height 13
copy div "Back-End Developer"
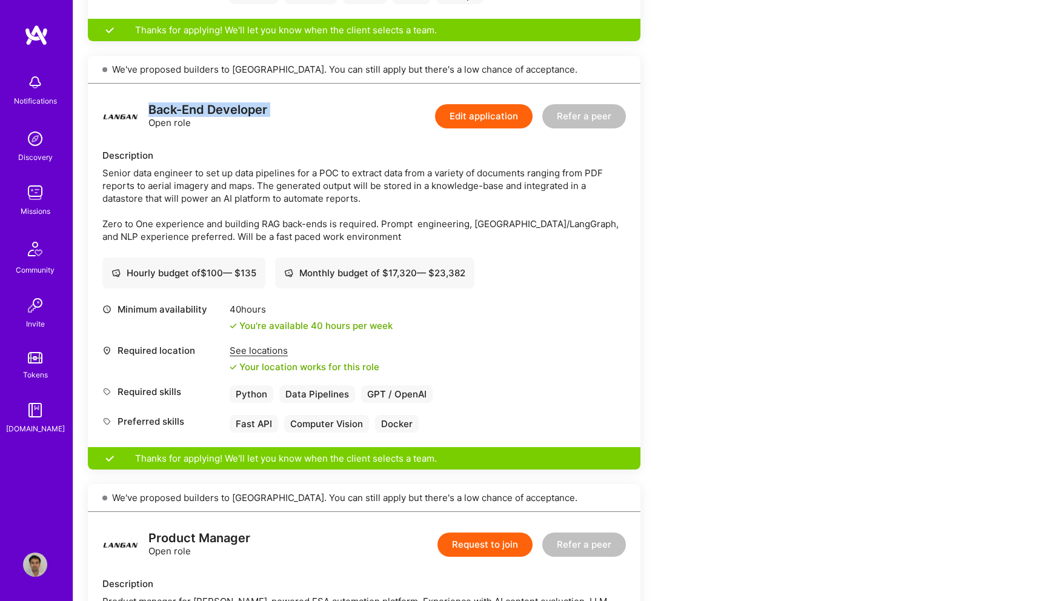
scroll to position [687, 0]
